Goal: Navigation & Orientation: Find specific page/section

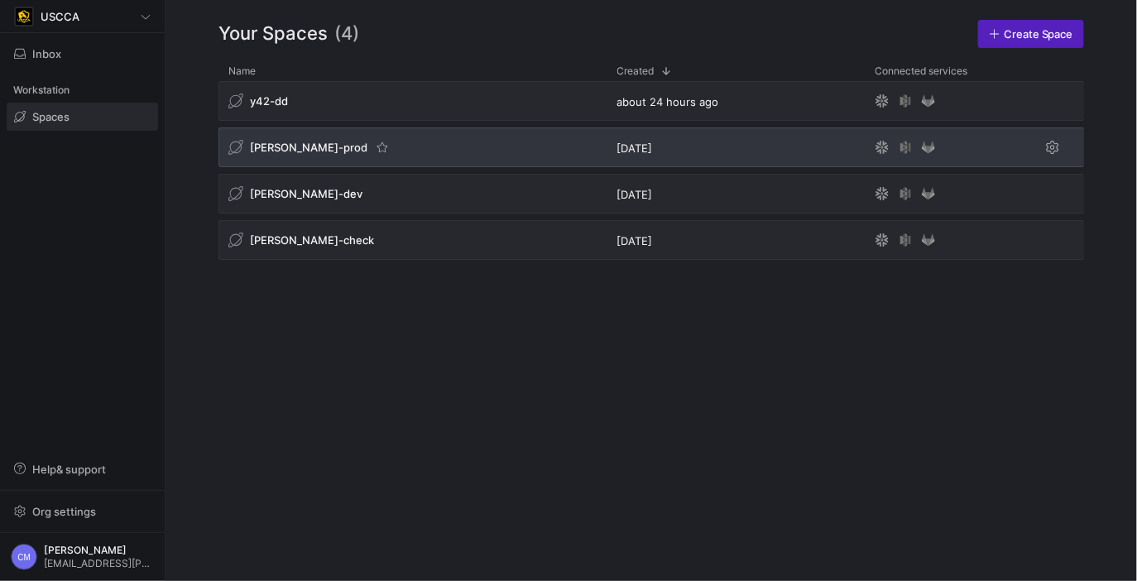
click at [275, 139] on div "[PERSON_NAME]-prod" at bounding box center [309, 147] width 162 height 17
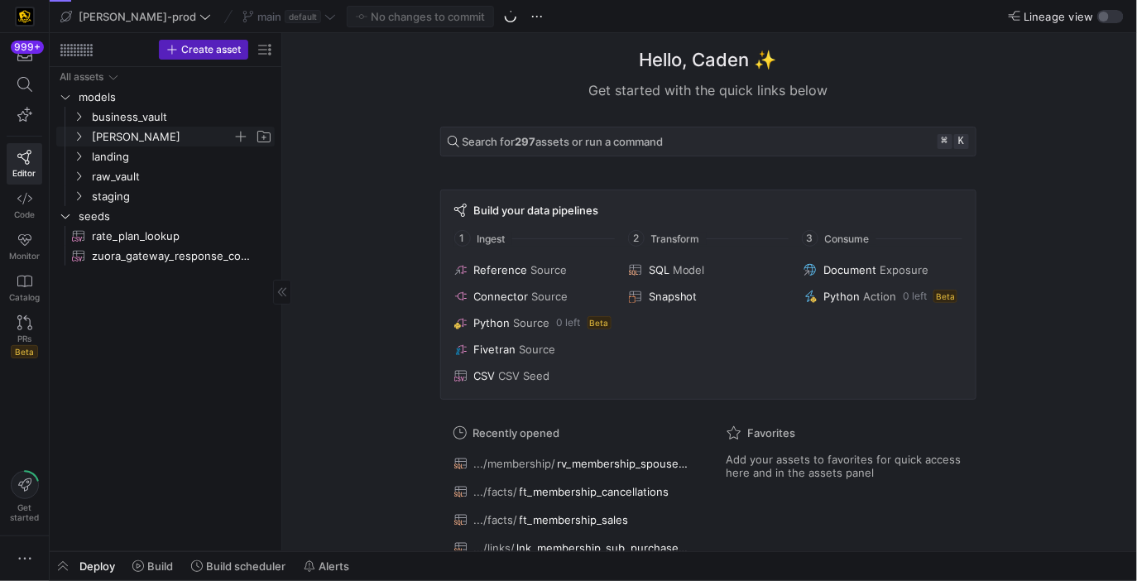
click at [164, 137] on span "[PERSON_NAME]" at bounding box center [162, 136] width 141 height 19
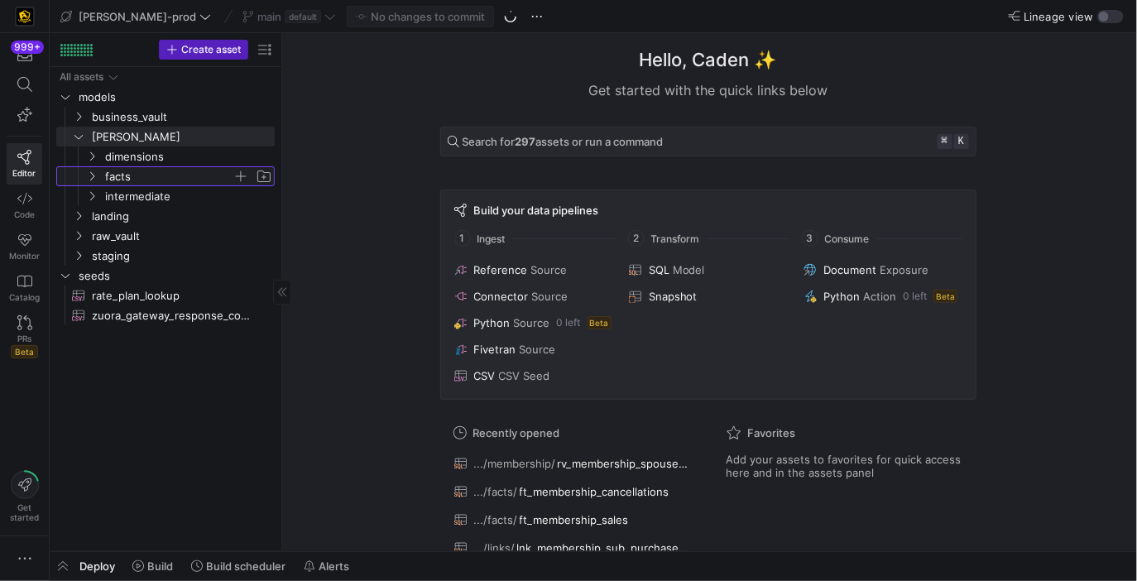
click at [137, 174] on span "facts" at bounding box center [168, 176] width 127 height 19
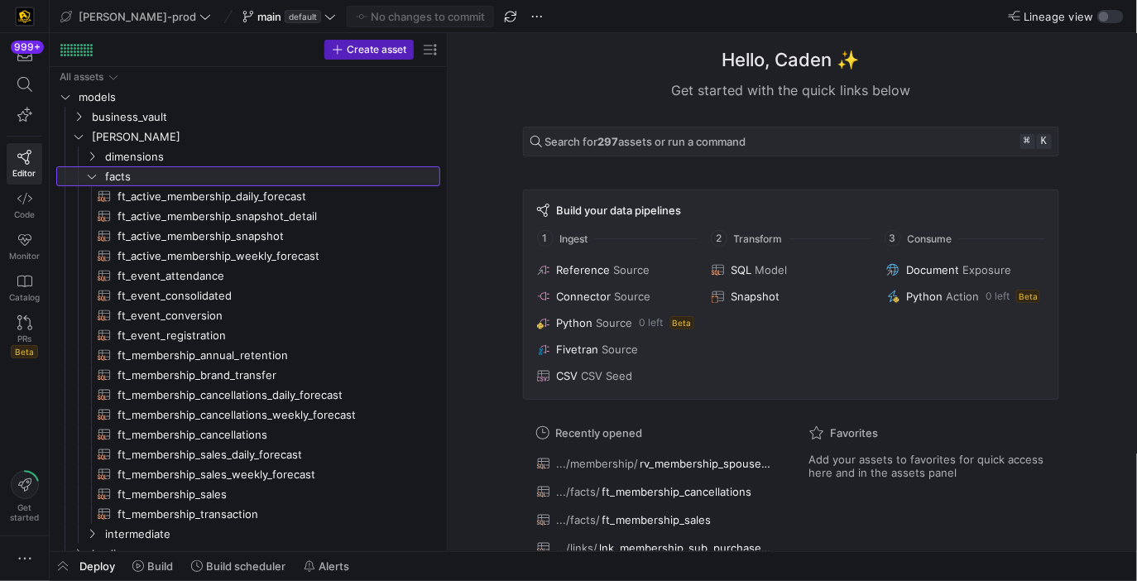
drag, startPoint x: 281, startPoint y: 189, endPoint x: 453, endPoint y: 186, distance: 172.2
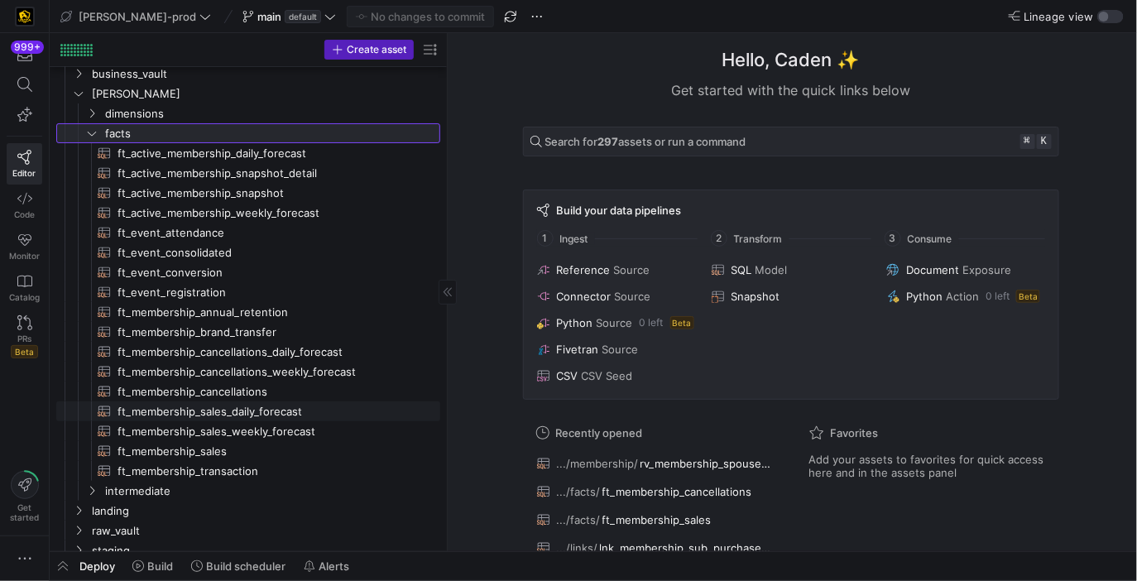
scroll to position [44, 0]
click at [304, 136] on span "facts" at bounding box center [251, 132] width 293 height 19
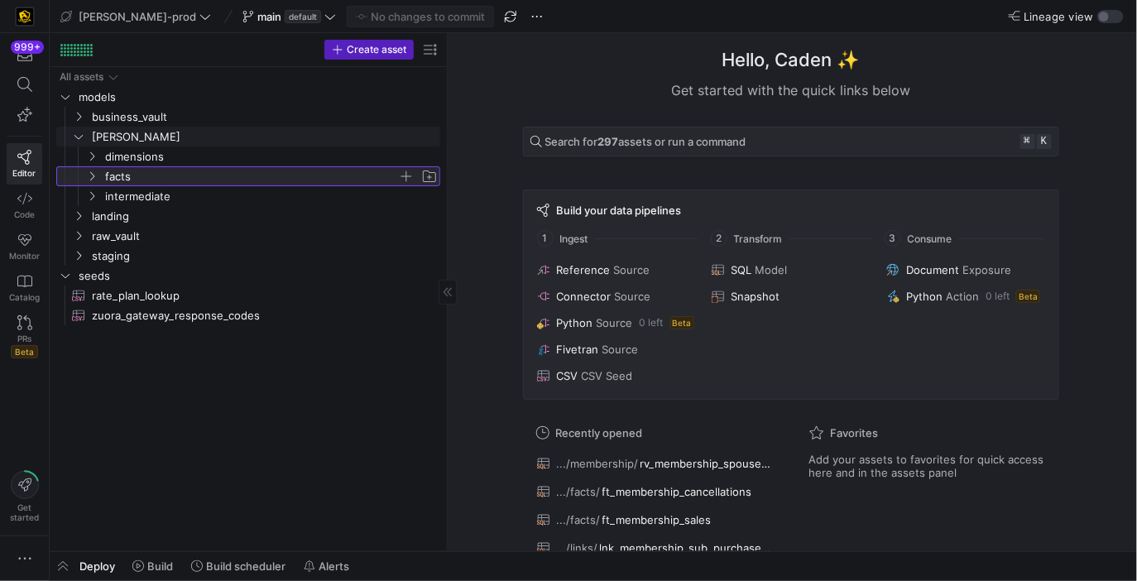
scroll to position [0, 0]
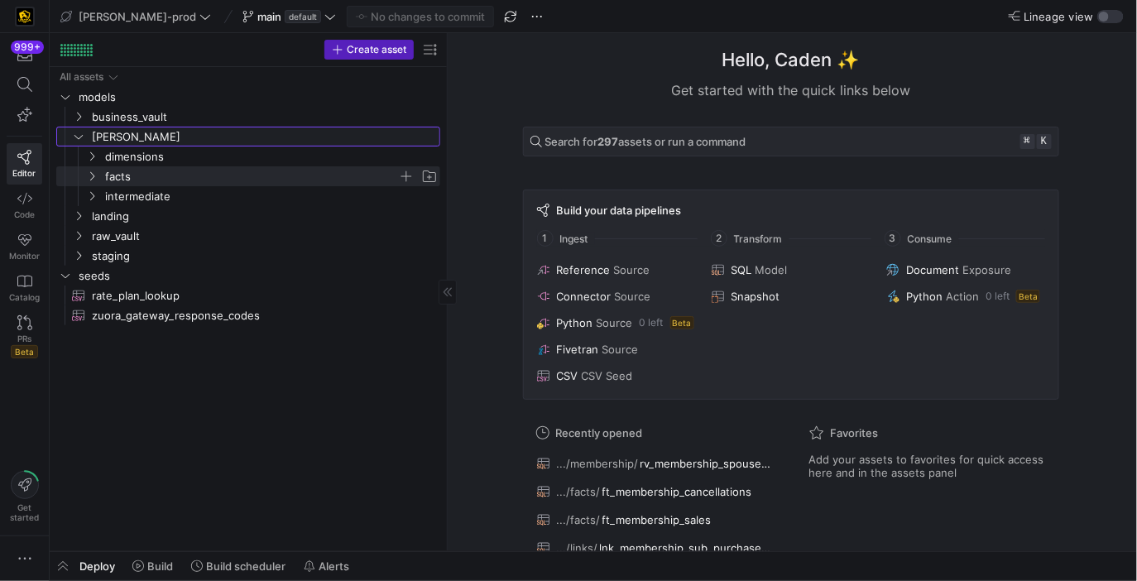
click at [304, 136] on span "[PERSON_NAME]" at bounding box center [265, 136] width 346 height 19
